Goal: Information Seeking & Learning: Learn about a topic

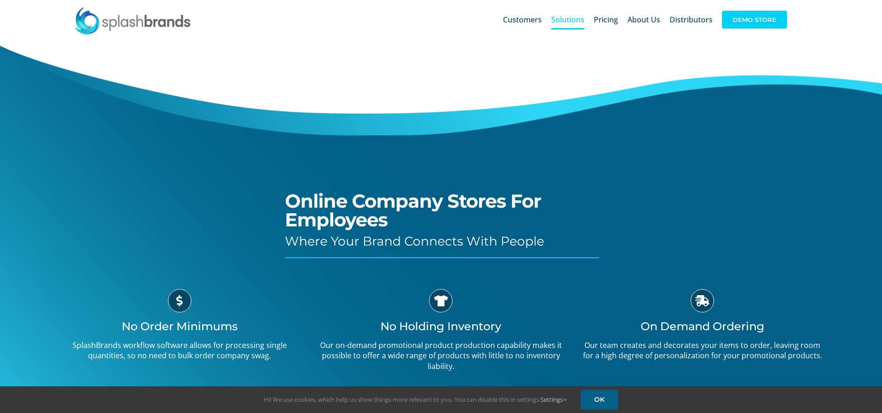
click at [743, 19] on span "DEMO STORE" at bounding box center [754, 20] width 65 height 18
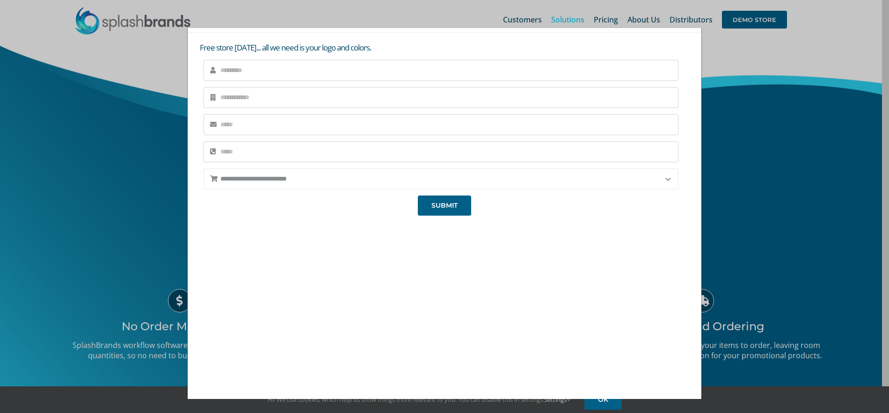
scroll to position [30, 0]
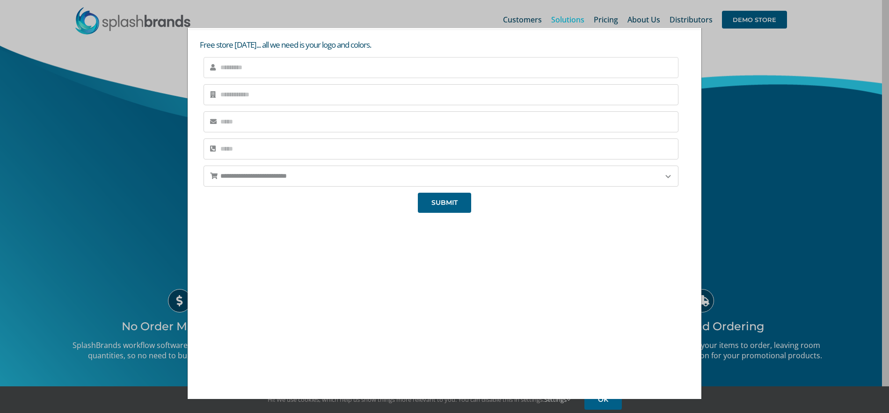
click at [231, 69] on input "text" at bounding box center [441, 67] width 475 height 21
click at [287, 177] on select "**********" at bounding box center [441, 176] width 475 height 21
click at [255, 152] on input "tel" at bounding box center [441, 148] width 475 height 21
click at [241, 240] on div "We're super excited to hear from you! We'll be reaching out very soon, so we ca…" at bounding box center [444, 305] width 495 height 176
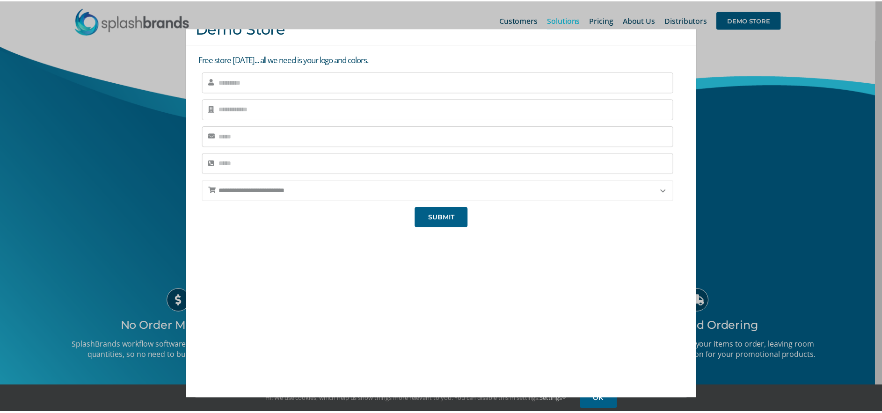
scroll to position [0, 0]
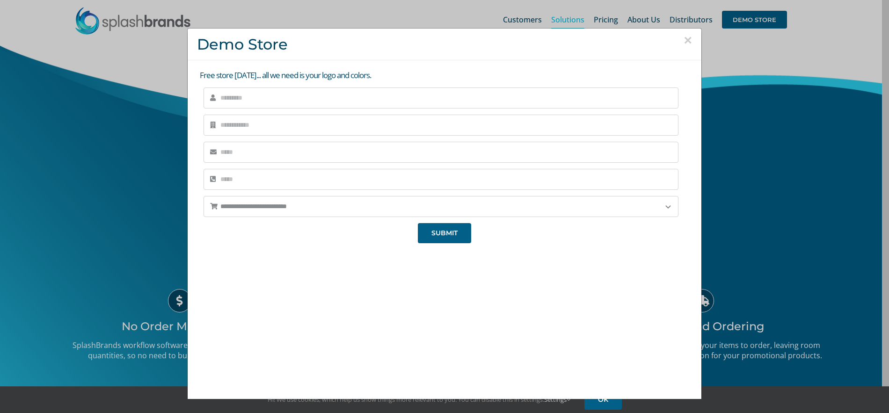
click at [684, 37] on button "×" at bounding box center [688, 40] width 8 height 14
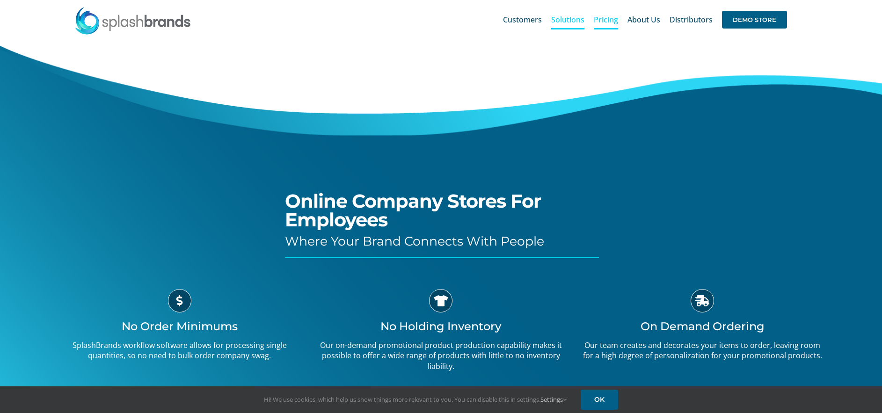
click at [610, 18] on span "Pricing" at bounding box center [606, 19] width 24 height 7
